Goal: Information Seeking & Learning: Understand process/instructions

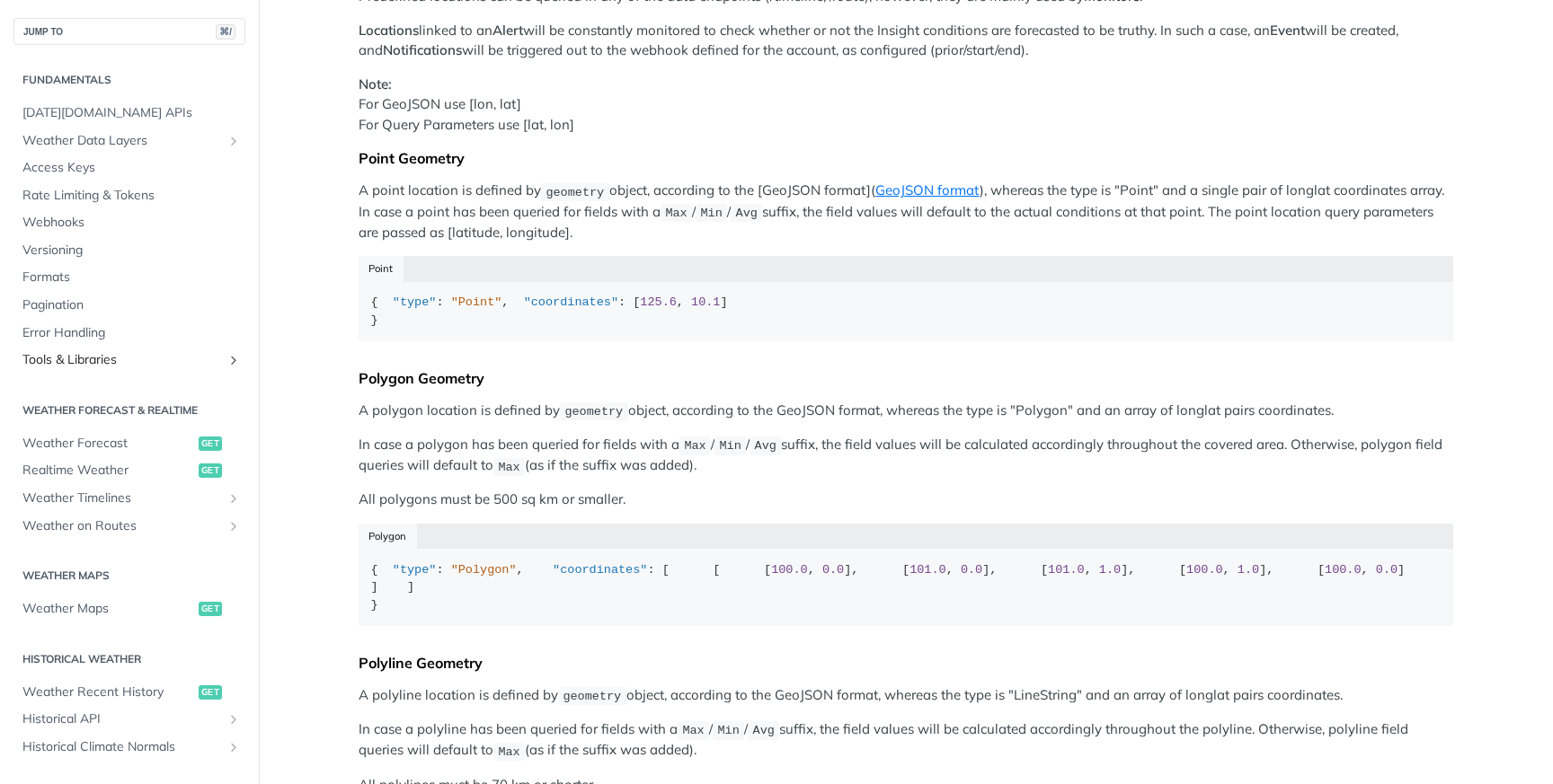
click at [210, 357] on link "Tools & Libraries" at bounding box center [129, 360] width 232 height 27
click at [226, 360] on icon "Show subpages for Tools & Libraries" at bounding box center [233, 360] width 14 height 14
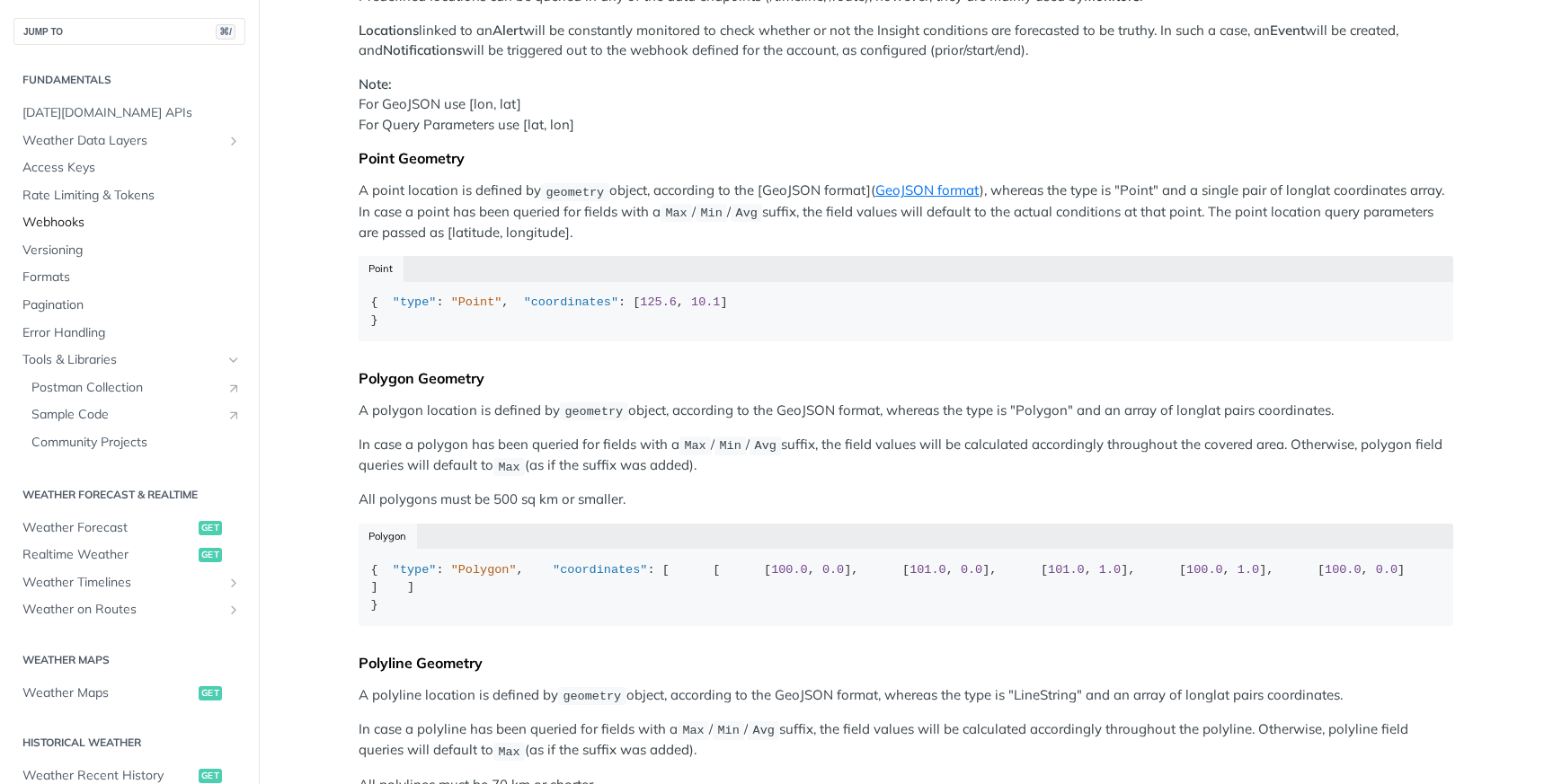
click at [98, 229] on span "Webhooks" at bounding box center [132, 223] width 219 height 18
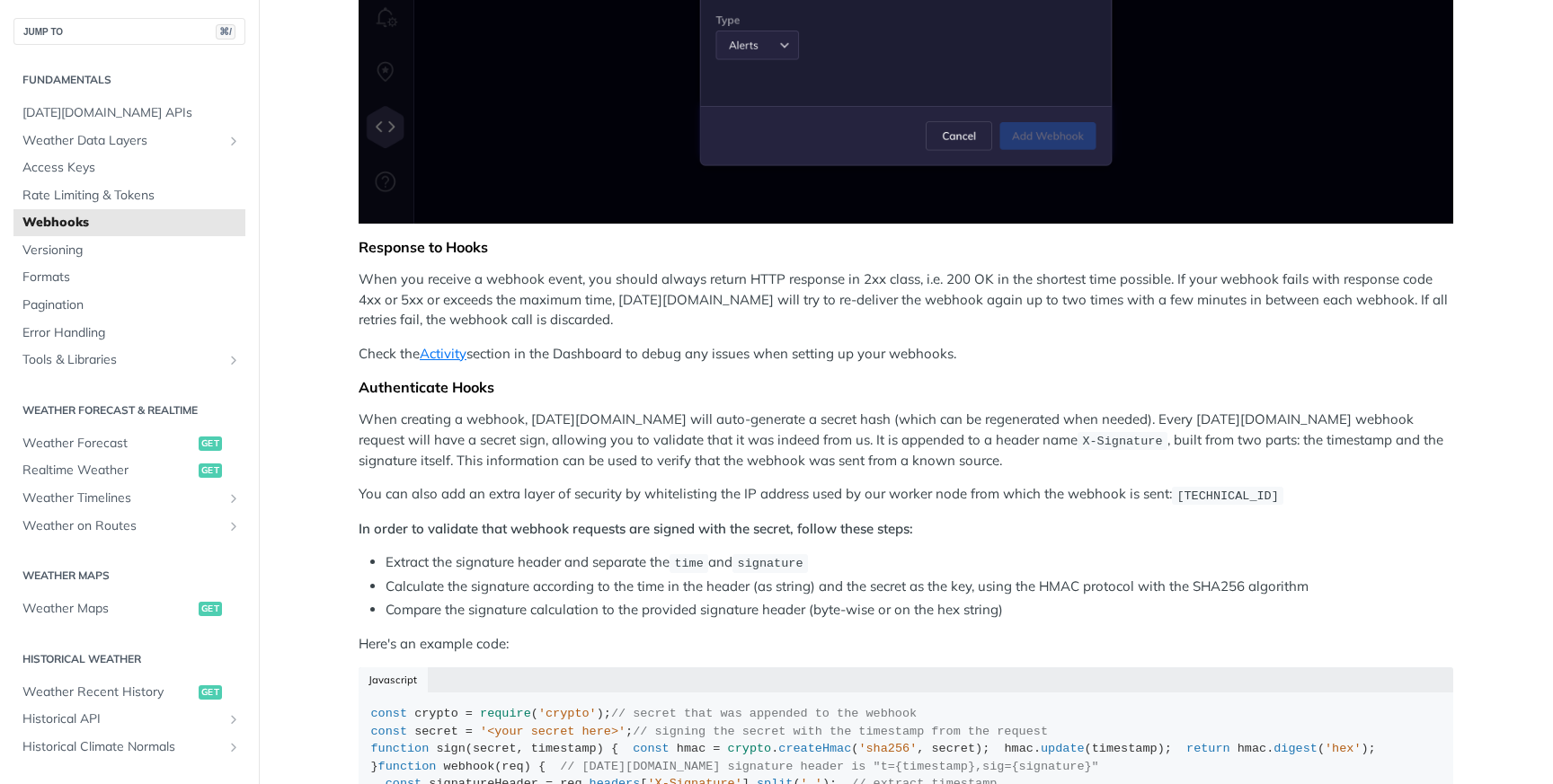
scroll to position [902, 0]
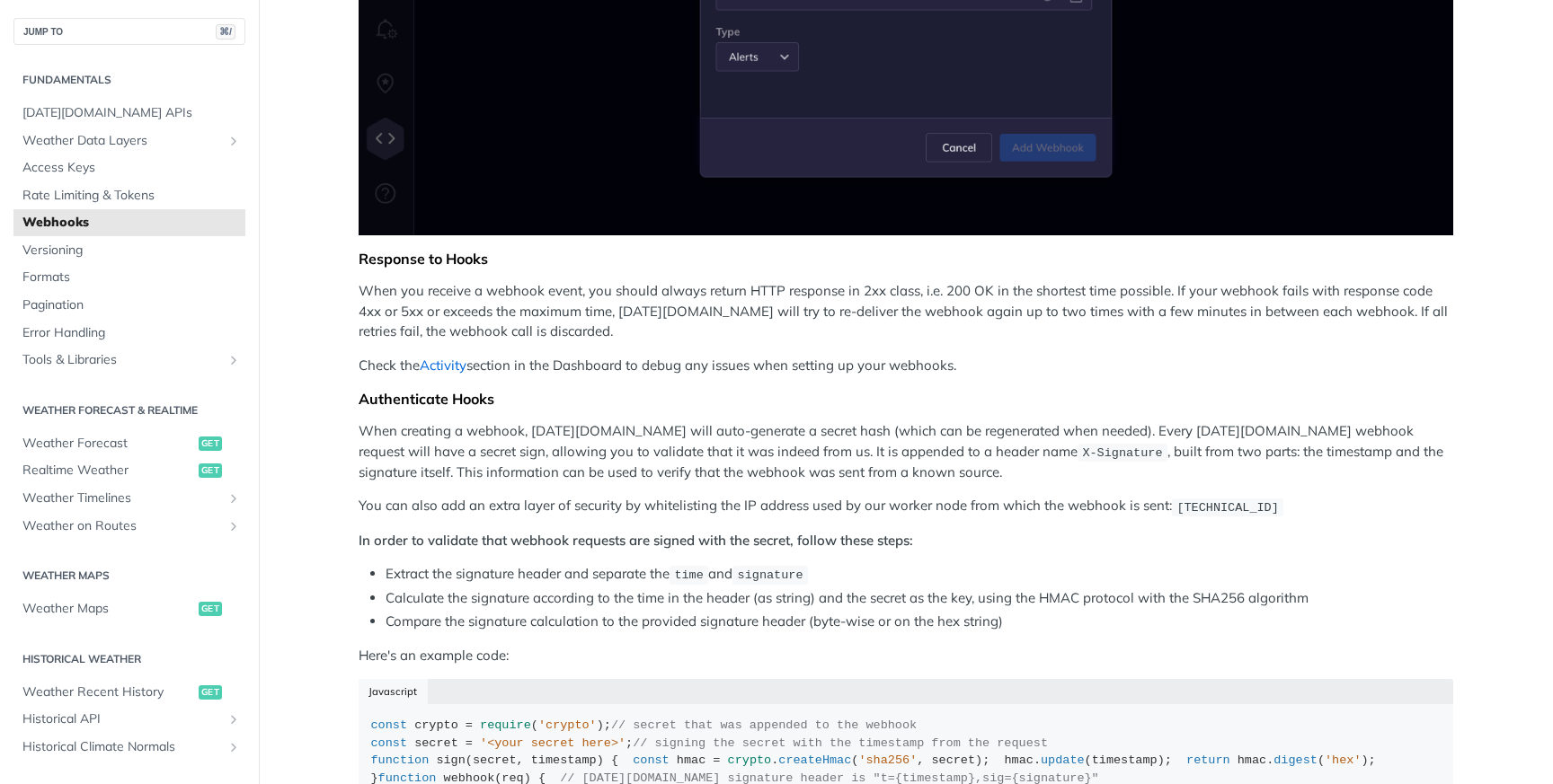
click at [447, 366] on link "Activity" at bounding box center [442, 365] width 46 height 17
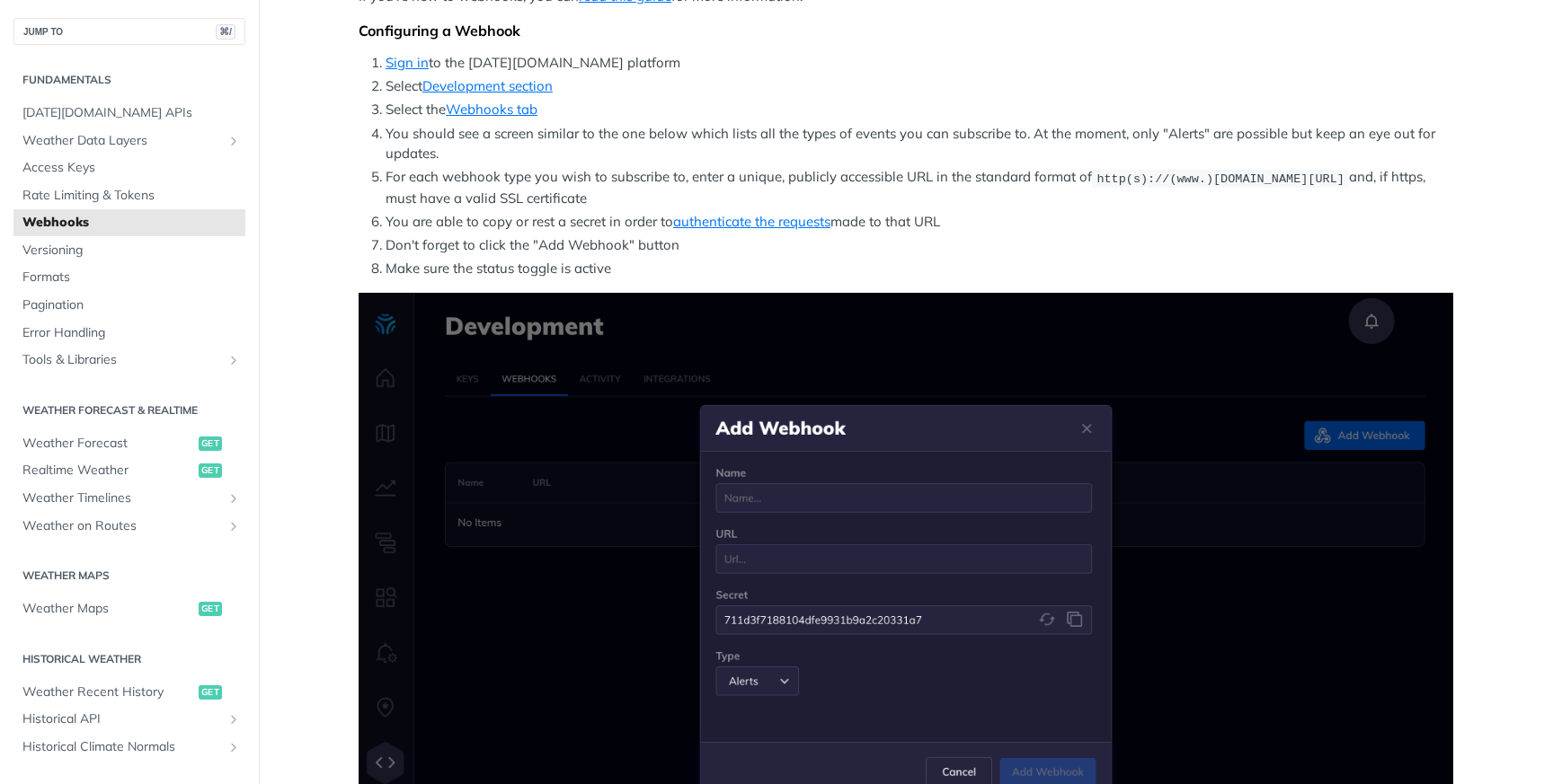
scroll to position [189, 0]
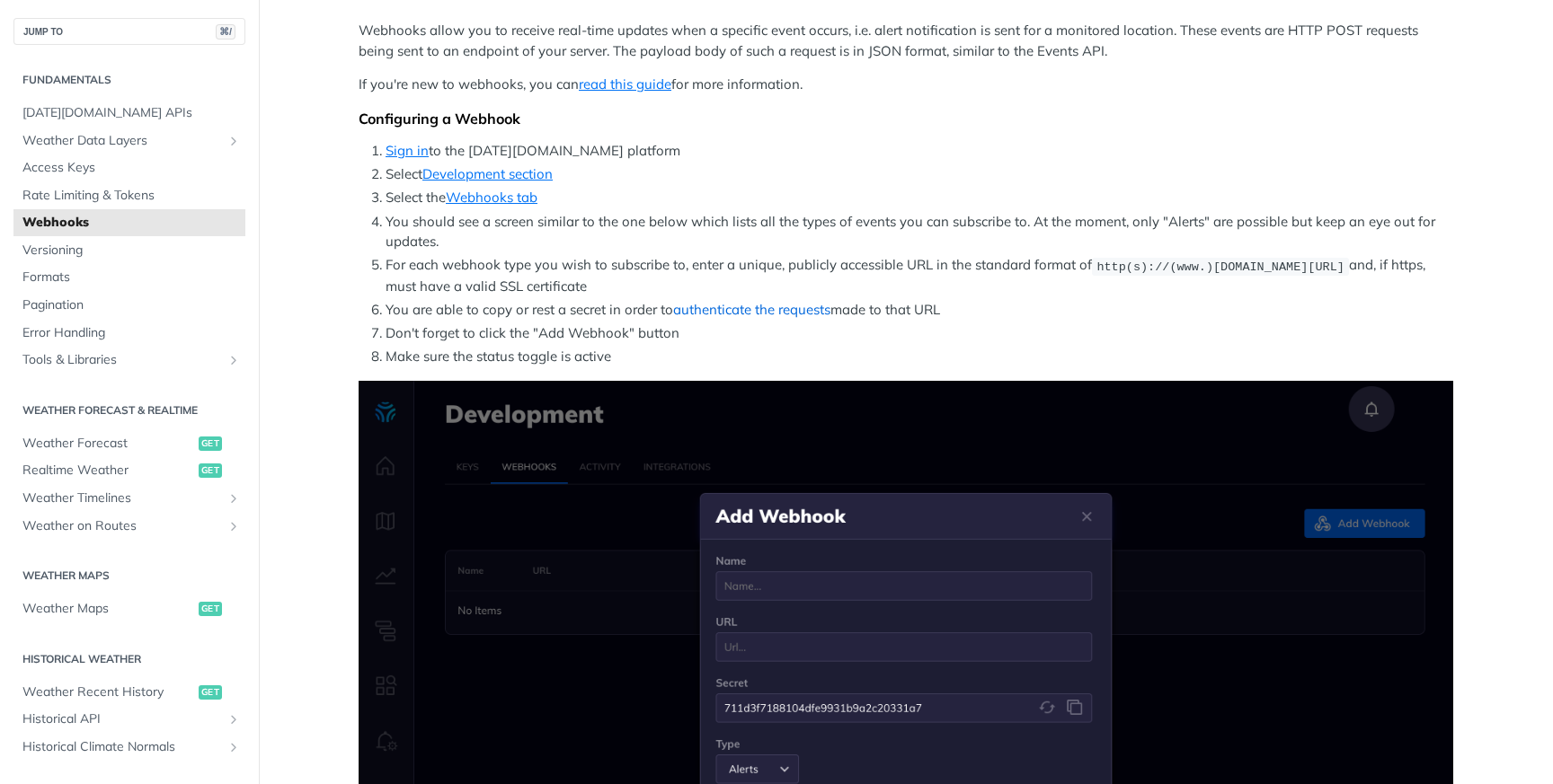
click at [734, 311] on link "authenticate the requests" at bounding box center [752, 310] width 157 height 17
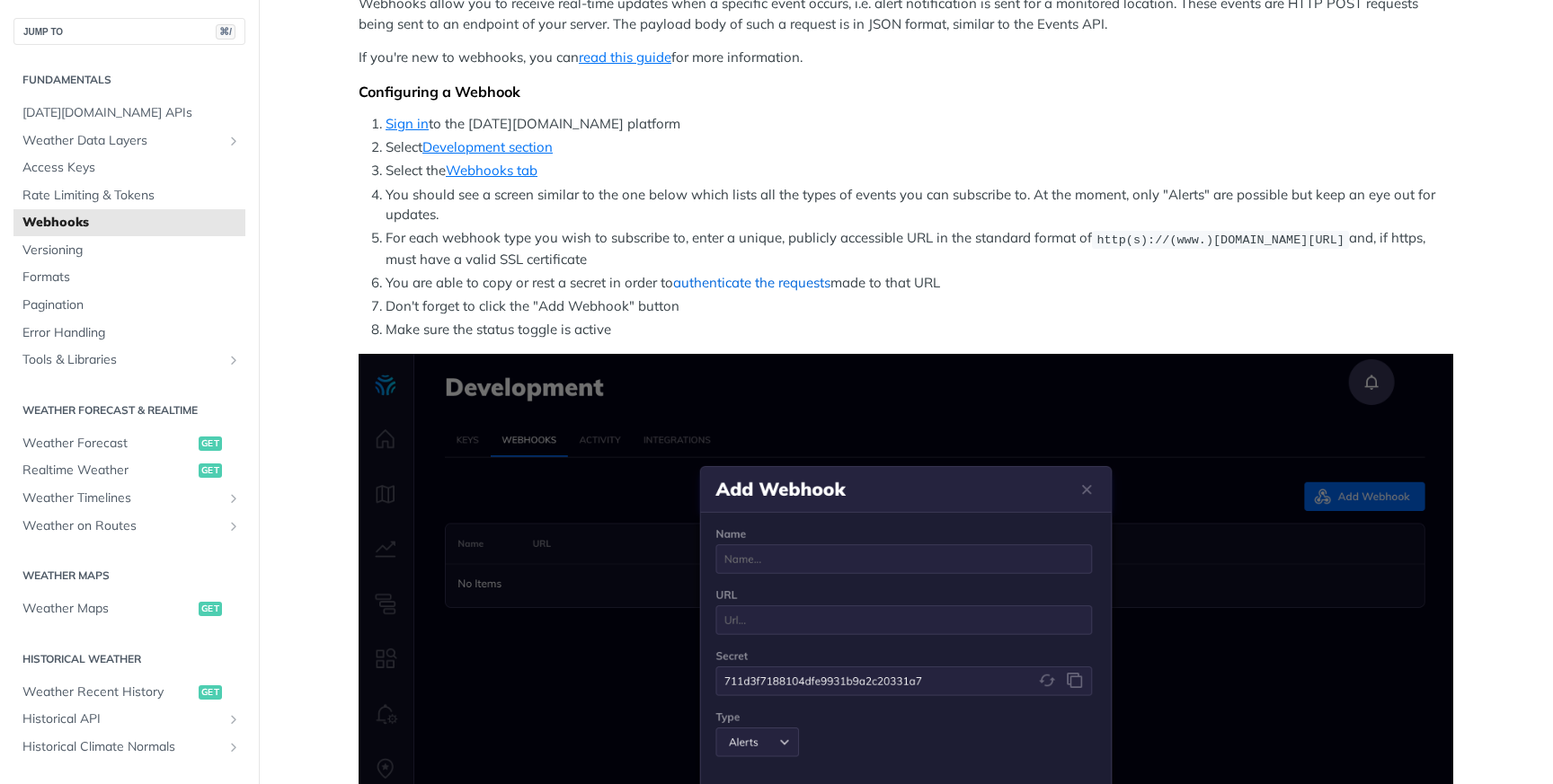
scroll to position [289, 0]
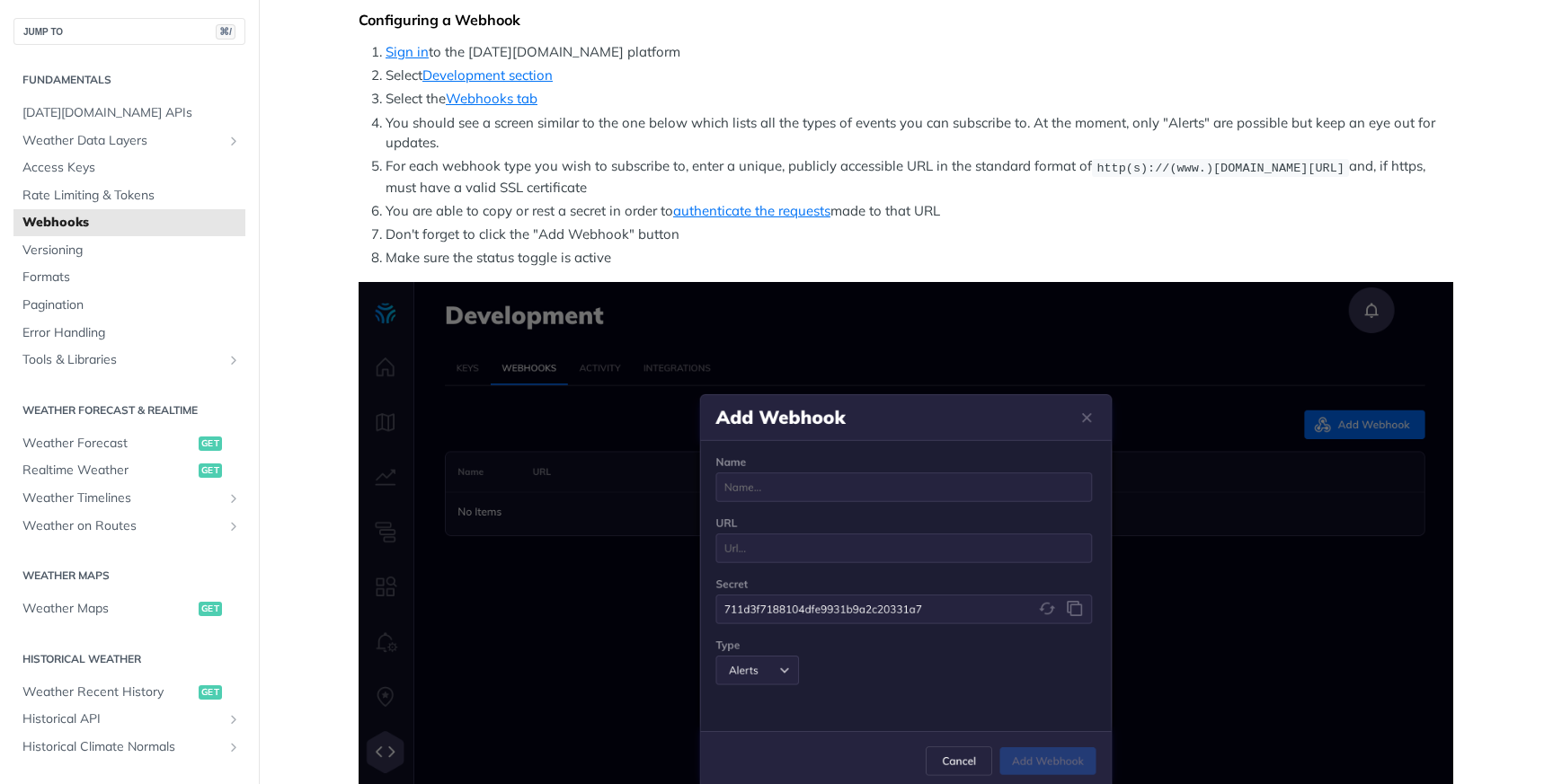
click at [913, 263] on li "Make sure the status toggle is active" at bounding box center [919, 258] width 1067 height 21
